Goal: Task Accomplishment & Management: Manage account settings

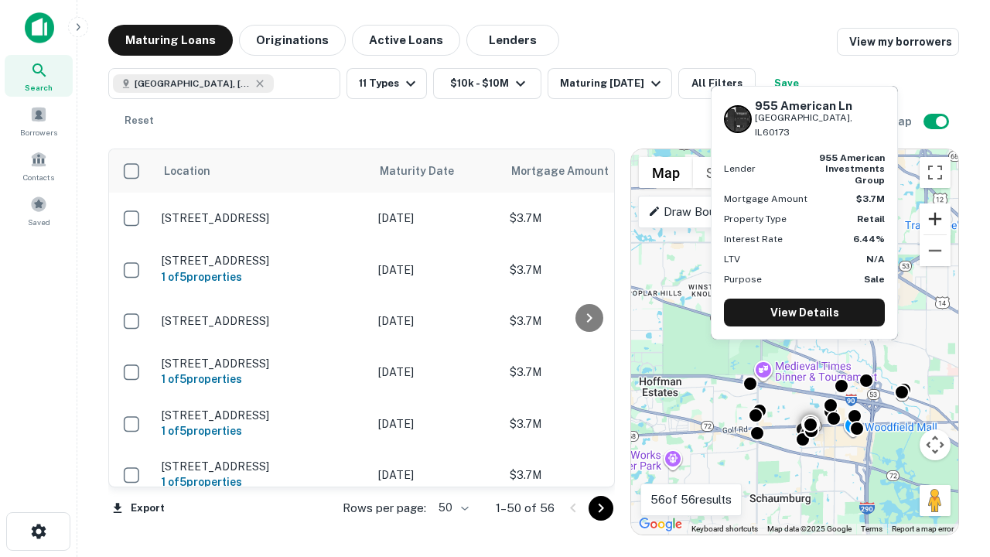
click at [935, 219] on button "Zoom in" at bounding box center [935, 218] width 31 height 31
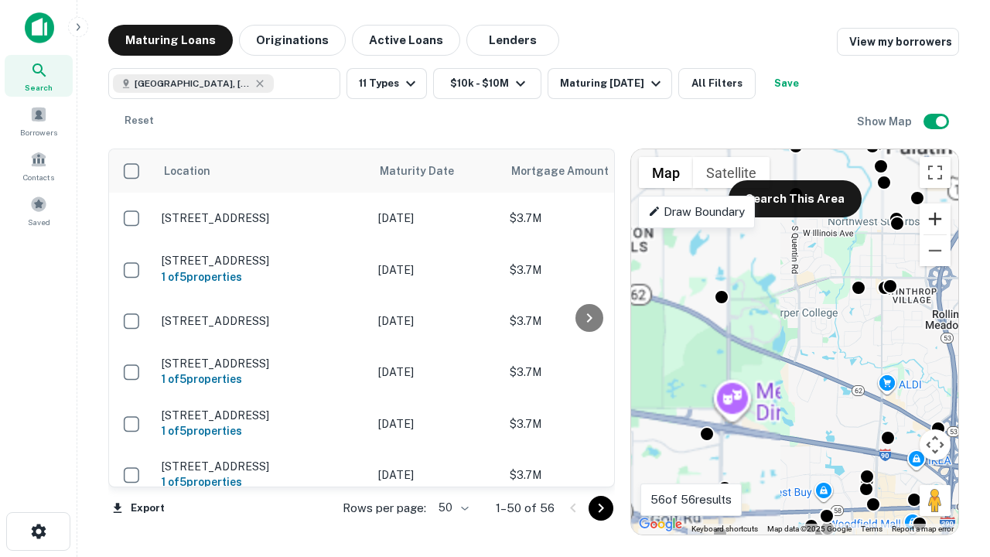
click at [935, 219] on button "Zoom in" at bounding box center [935, 218] width 31 height 31
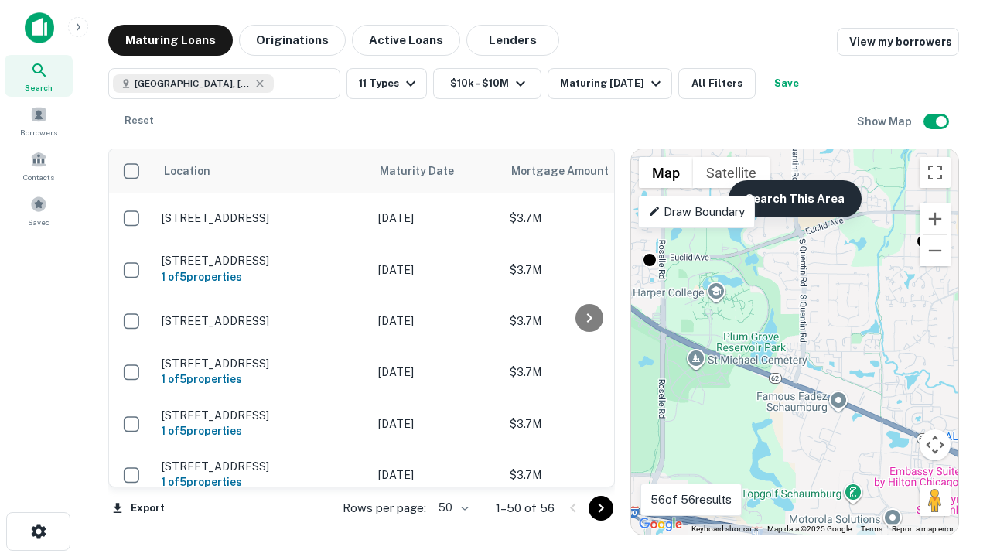
click at [794, 199] on button "Search This Area" at bounding box center [795, 198] width 133 height 37
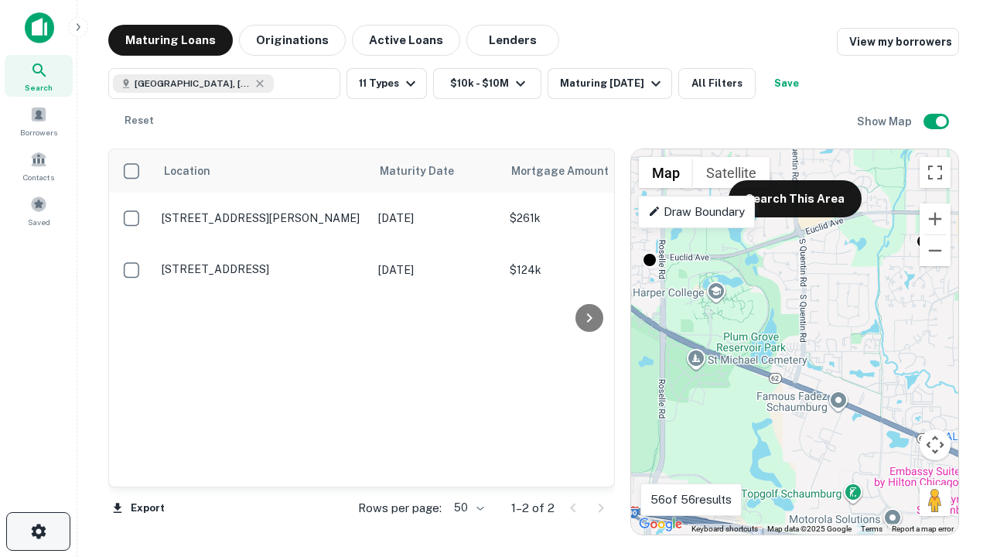
click at [38, 531] on icon "button" at bounding box center [38, 531] width 19 height 19
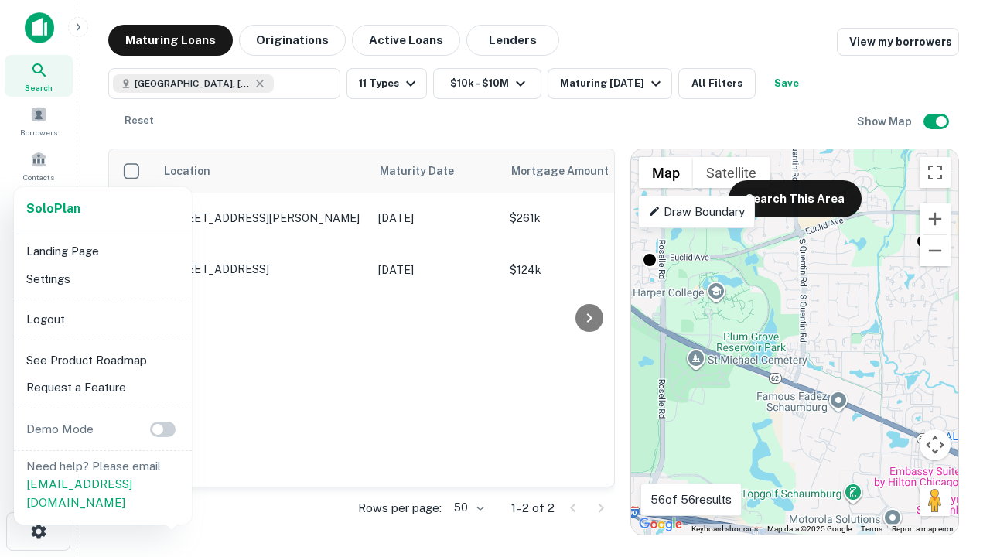
click at [102, 319] on li "Logout" at bounding box center [103, 319] width 166 height 28
